Goal: Task Accomplishment & Management: Manage account settings

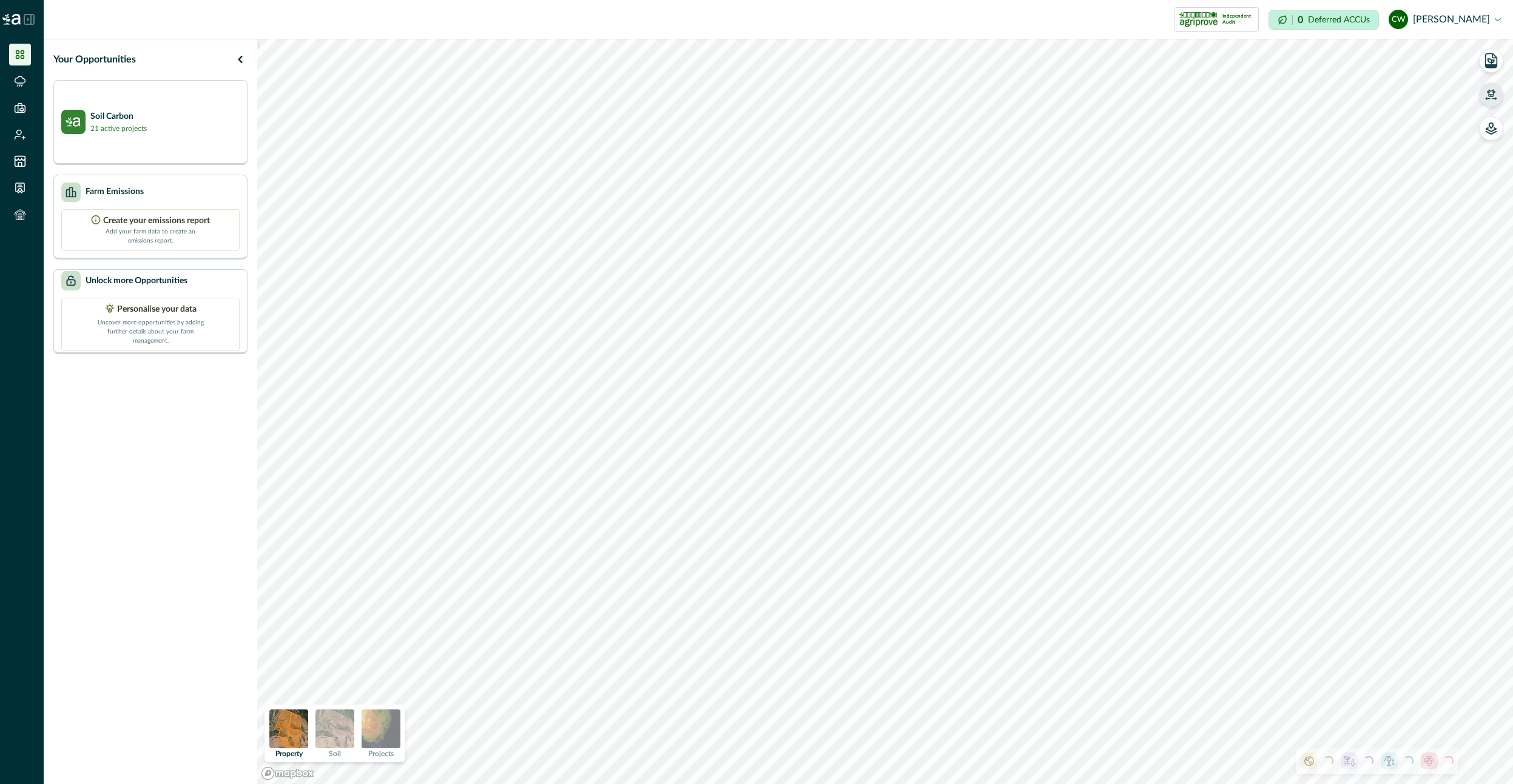
click at [1483, 89] on button "button" at bounding box center [1490, 94] width 24 height 24
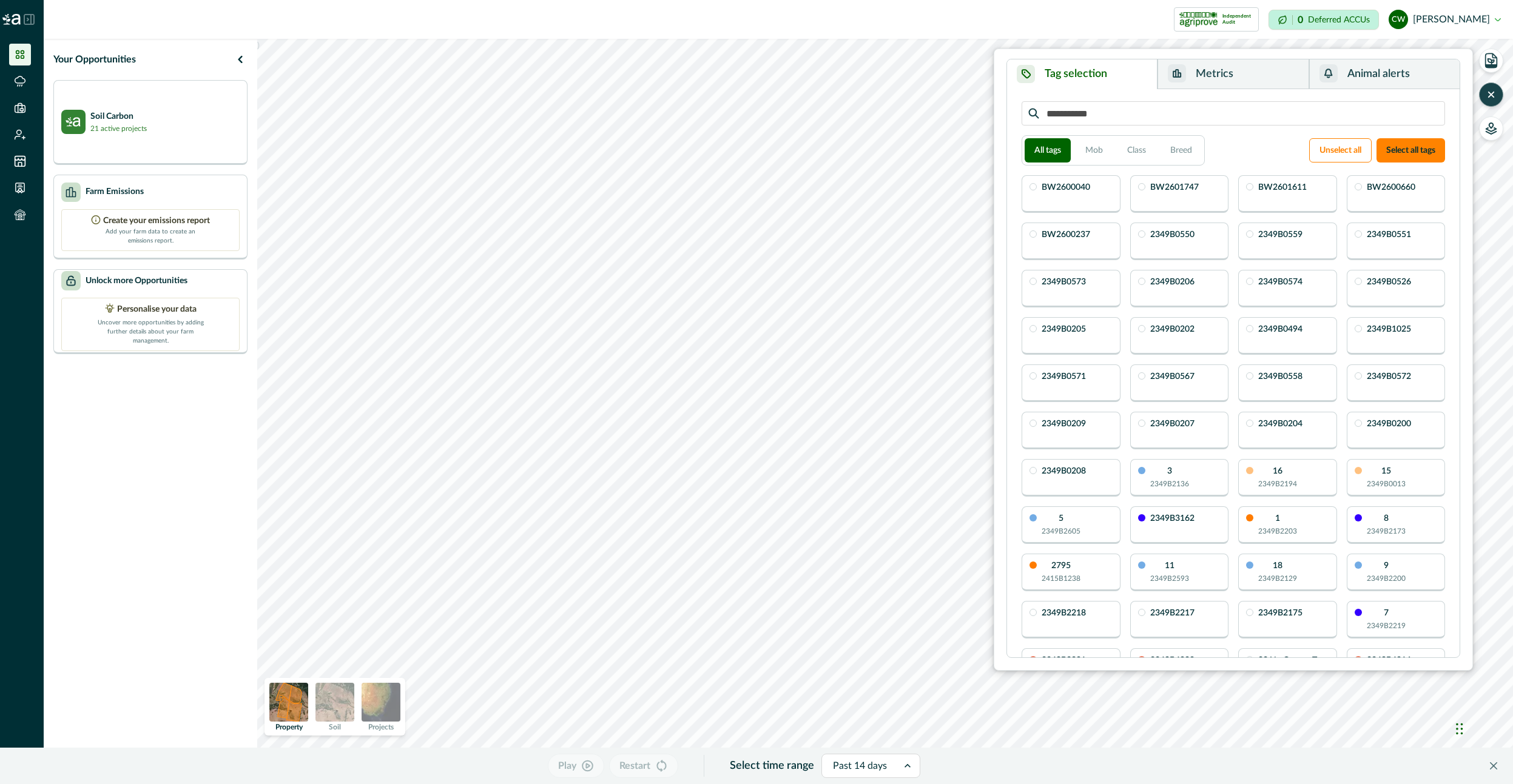
click at [1483, 89] on button "button" at bounding box center [1490, 94] width 24 height 24
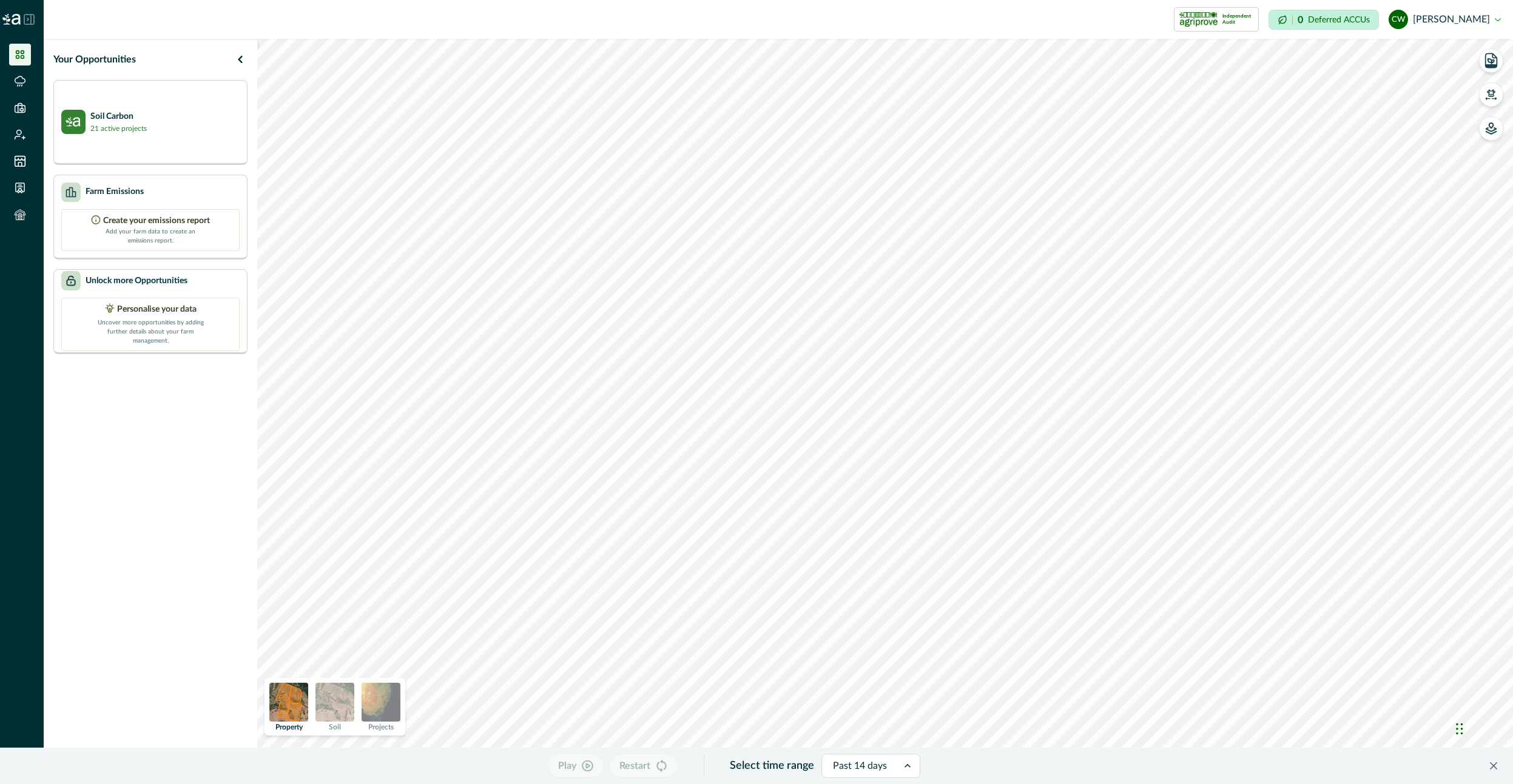
click at [1465, 23] on button "[PERSON_NAME] [PERSON_NAME]" at bounding box center [1444, 19] width 112 height 29
click at [1425, 57] on button "Sign out" at bounding box center [1432, 54] width 135 height 20
